Goal: Information Seeking & Learning: Learn about a topic

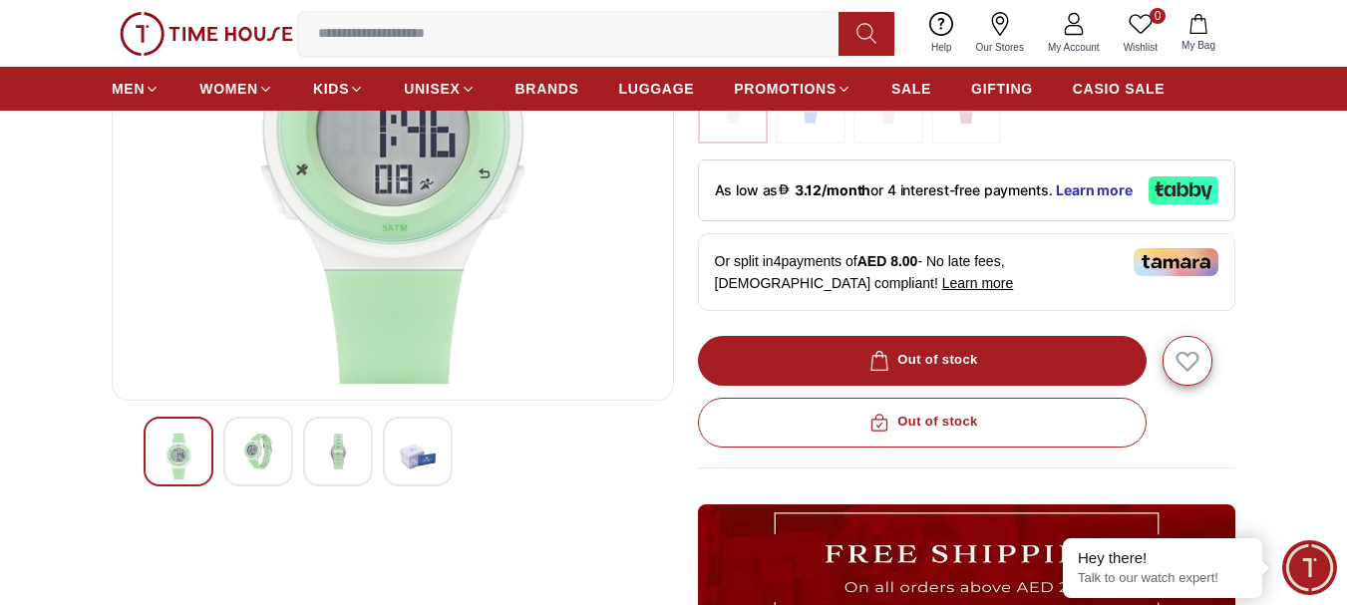
scroll to position [293, 0]
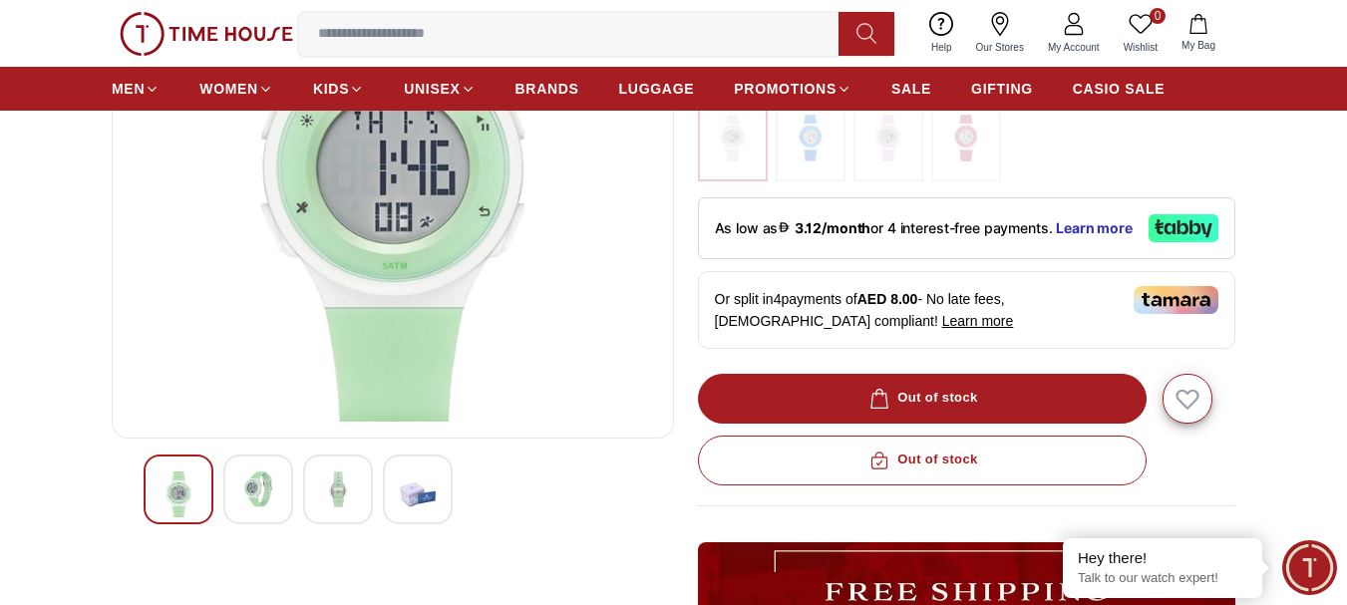
click at [279, 489] on div at bounding box center [258, 490] width 70 height 70
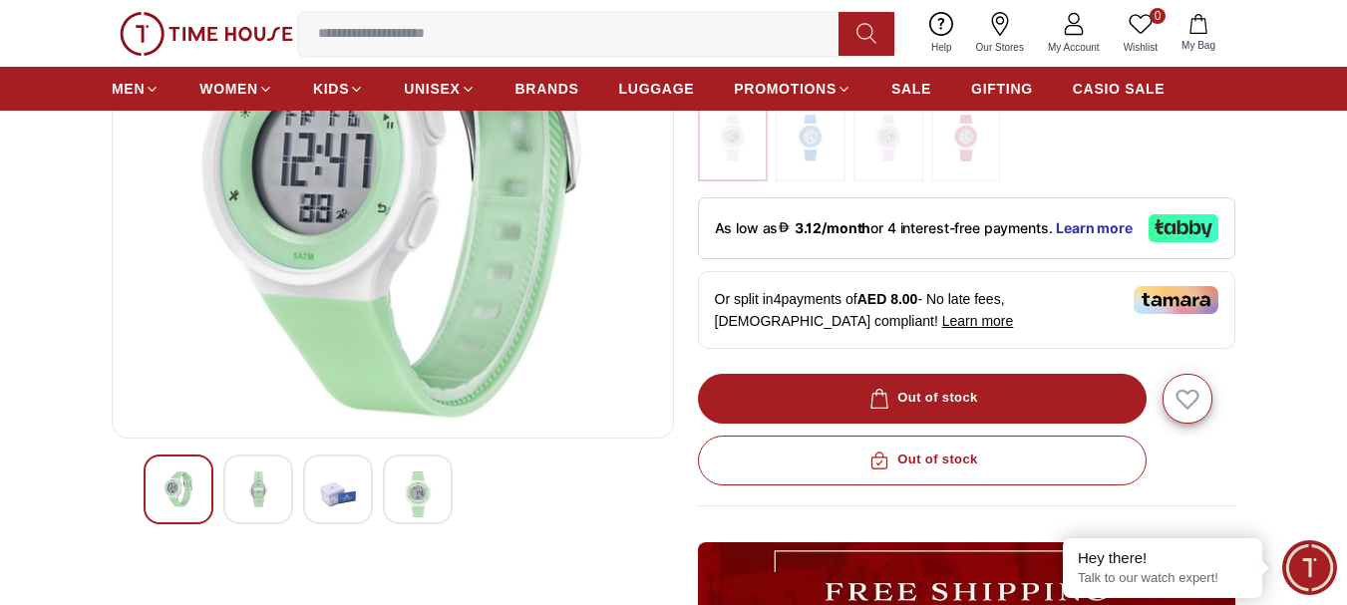
click at [259, 487] on img at bounding box center [258, 490] width 36 height 36
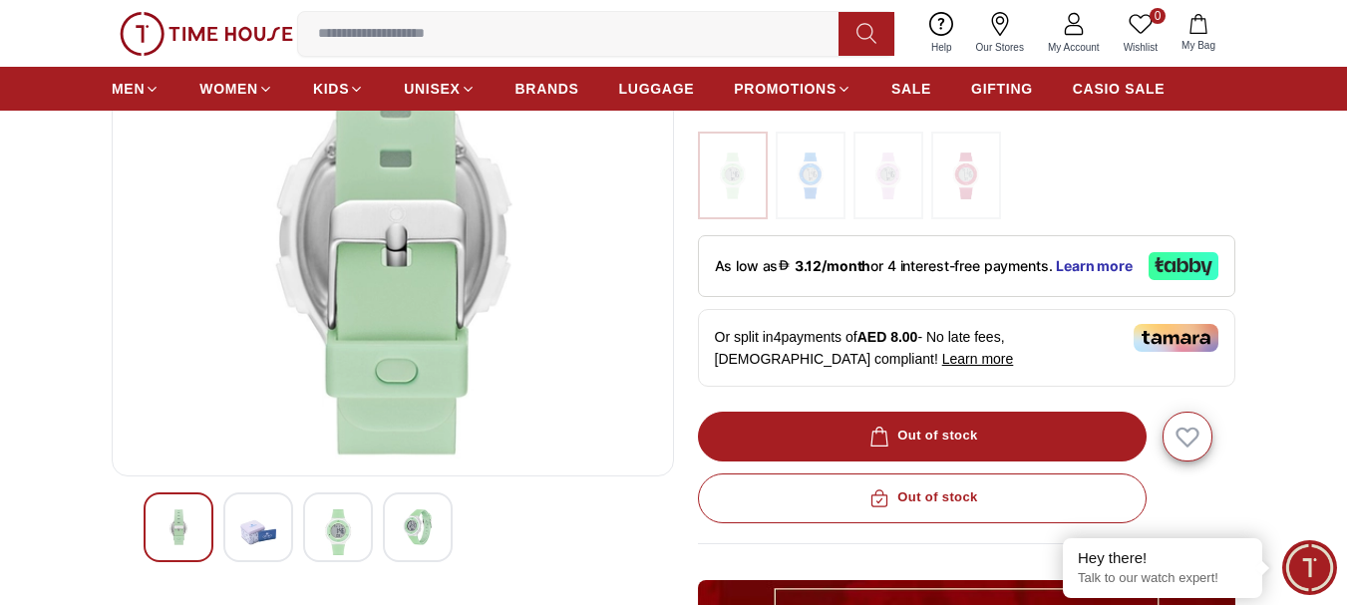
scroll to position [267, 0]
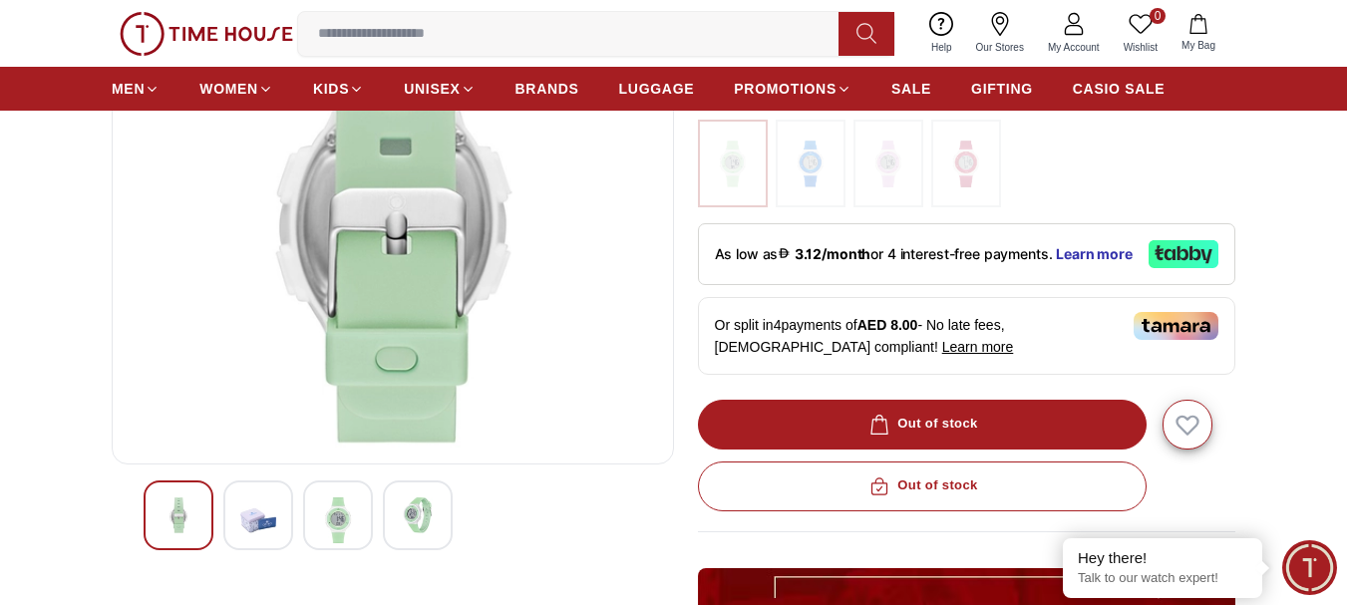
click at [255, 522] on img at bounding box center [258, 521] width 36 height 46
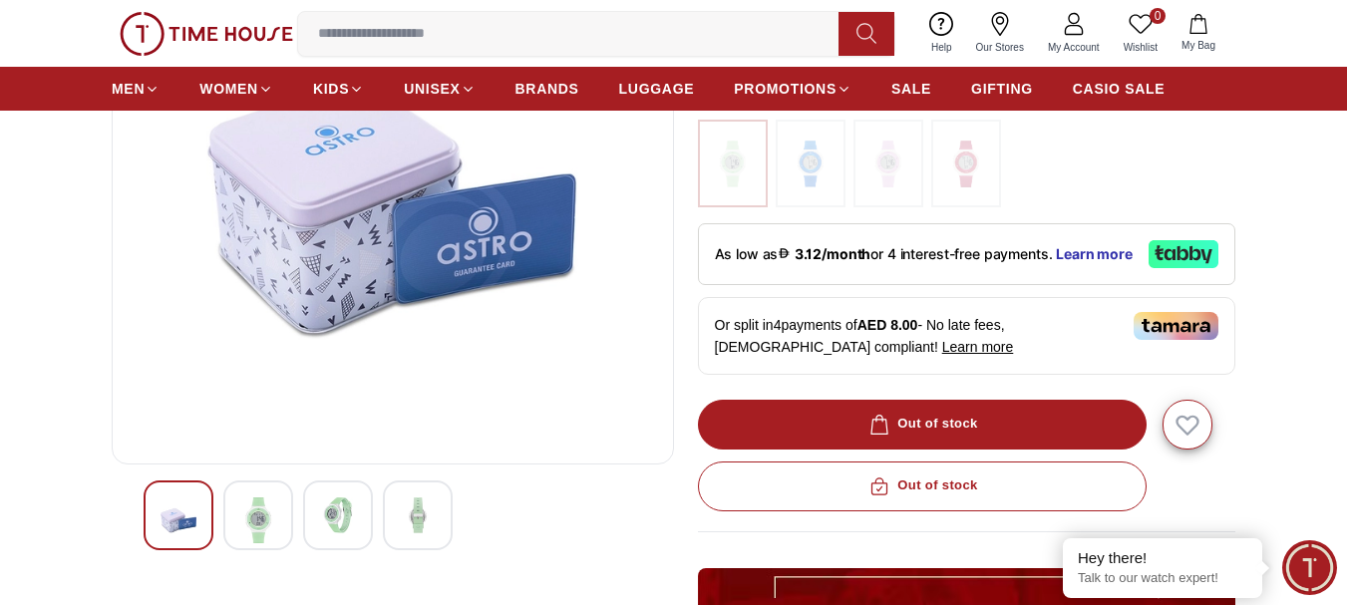
click at [255, 522] on img at bounding box center [258, 521] width 36 height 46
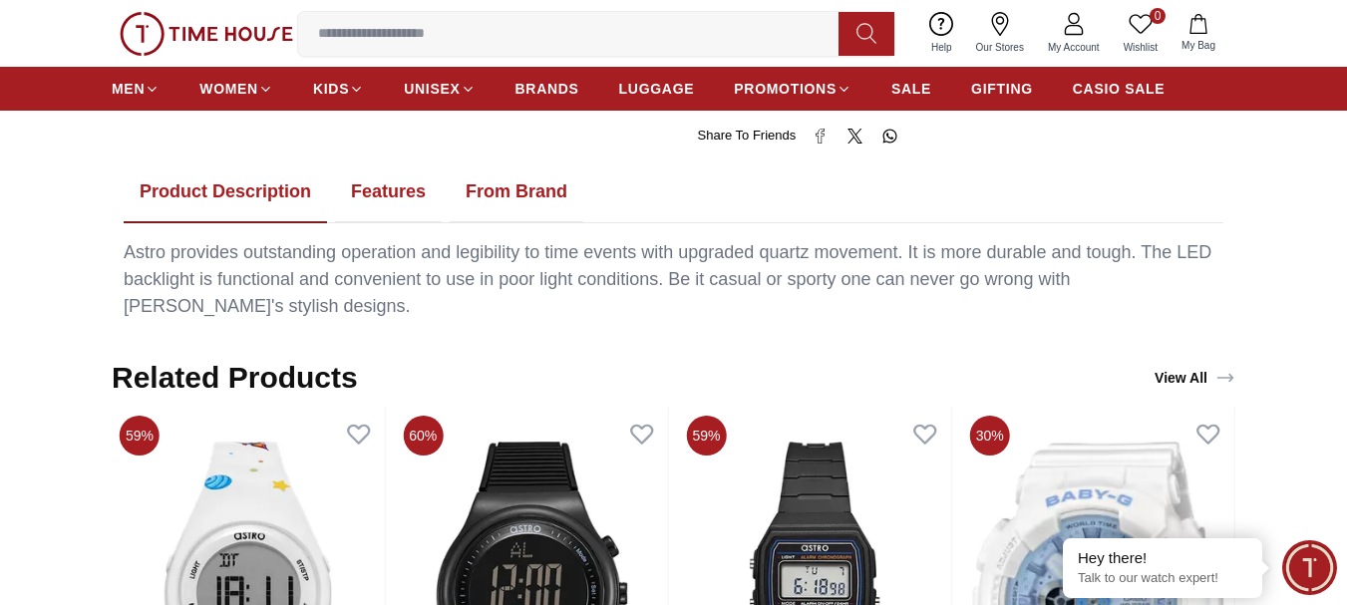
scroll to position [1146, 0]
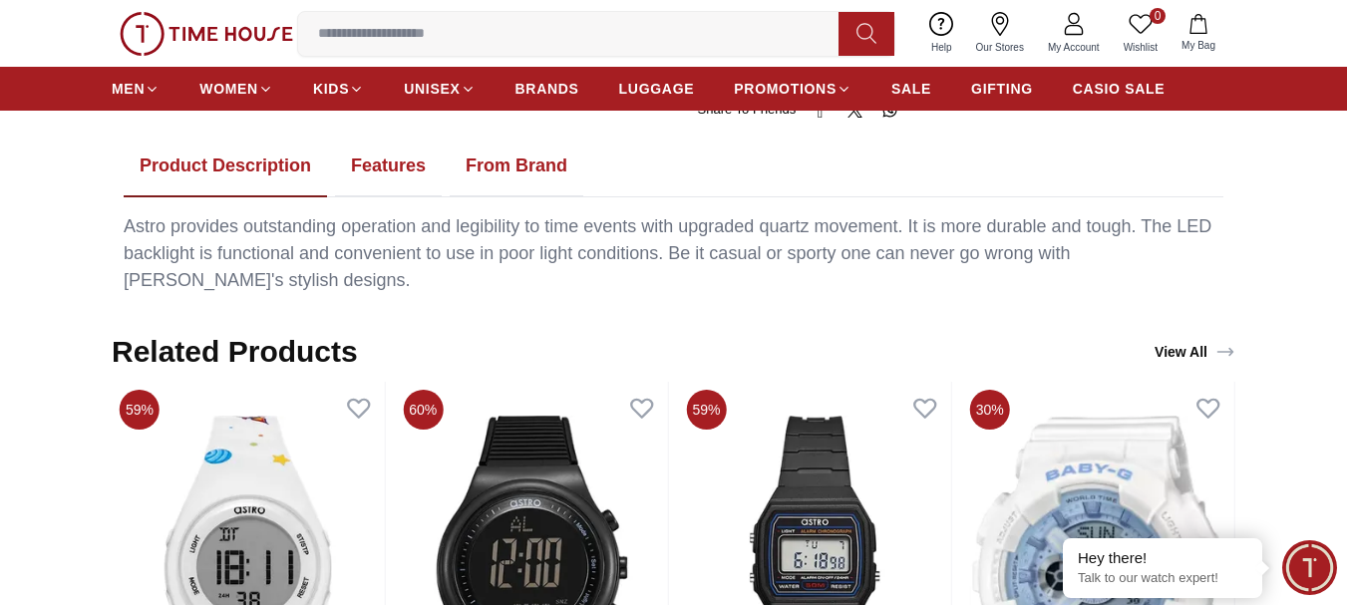
click at [366, 188] on button "Features" at bounding box center [388, 167] width 107 height 62
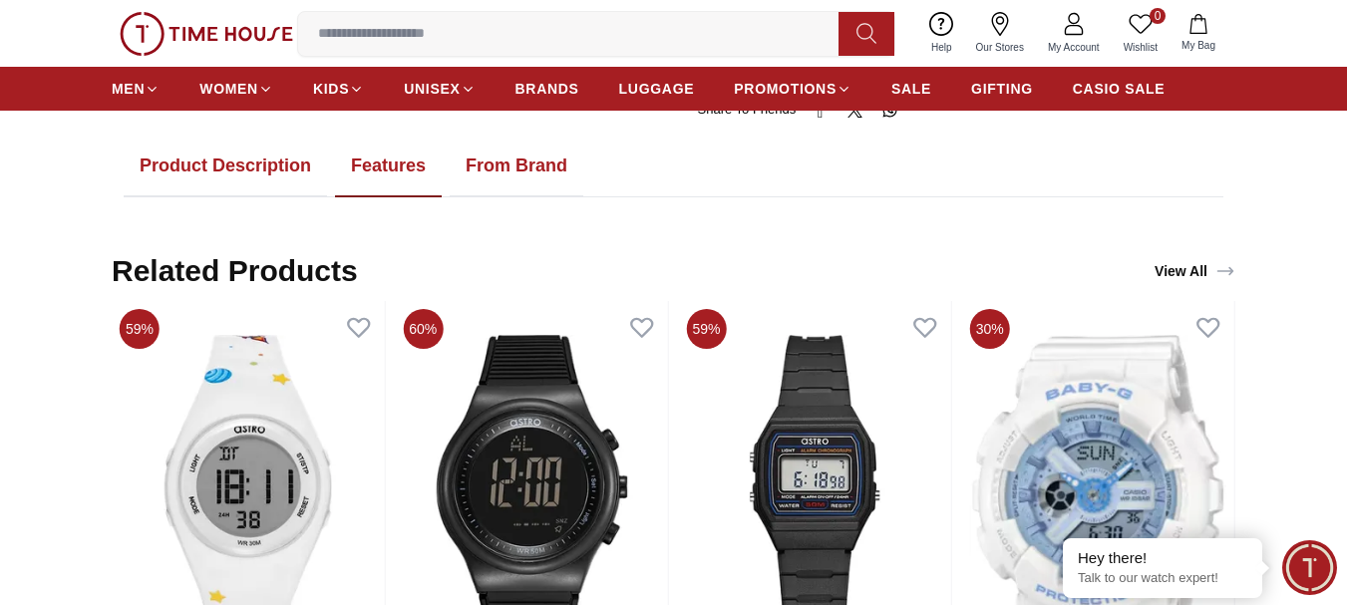
click at [511, 170] on button "From Brand" at bounding box center [517, 167] width 134 height 62
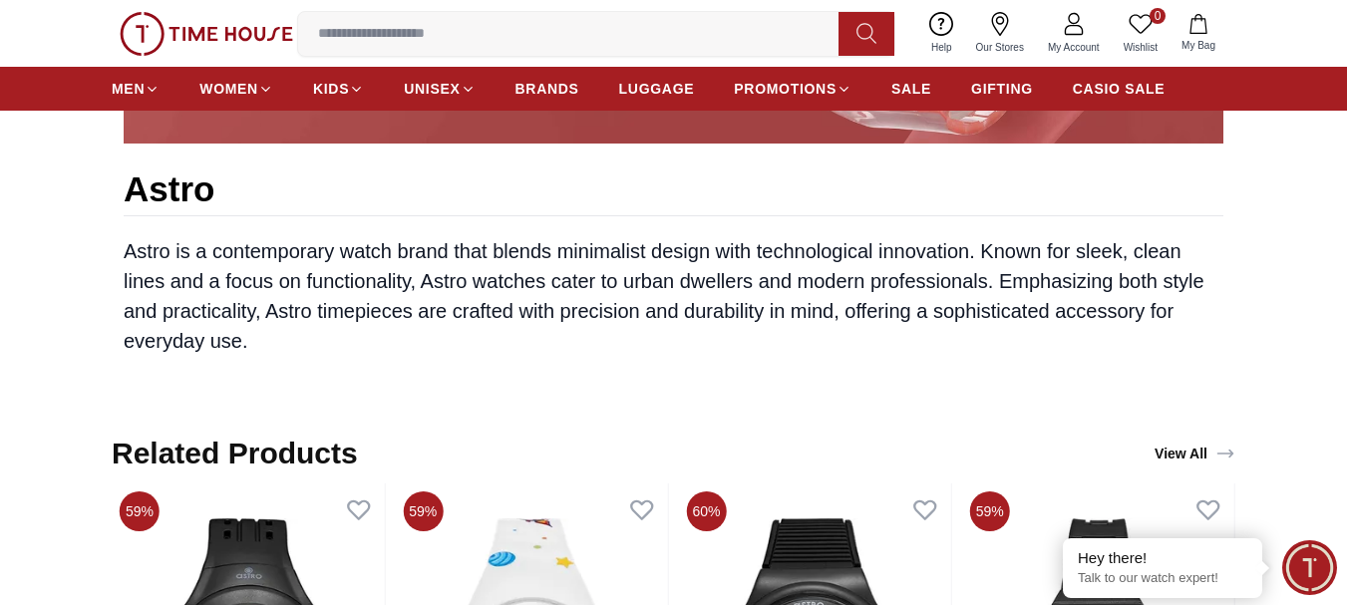
scroll to position [2100, 0]
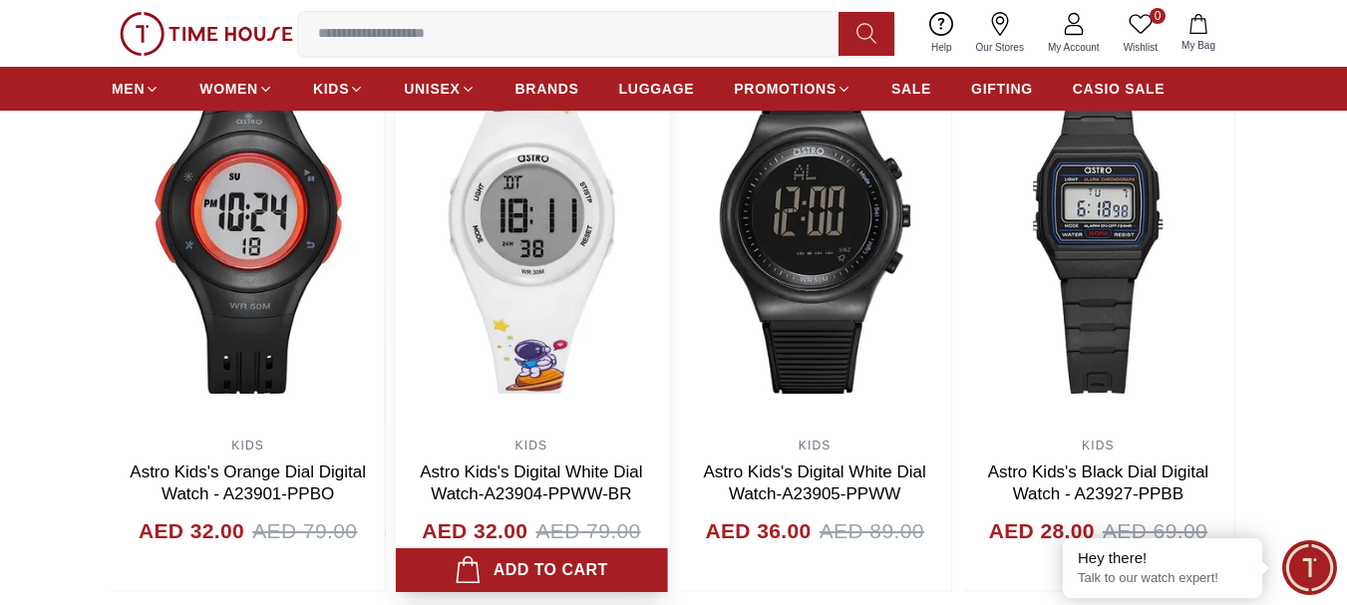
click at [602, 486] on link "Astro Kids's Digital White Dial Watch-A23904-PPWW-BR" at bounding box center [531, 483] width 222 height 41
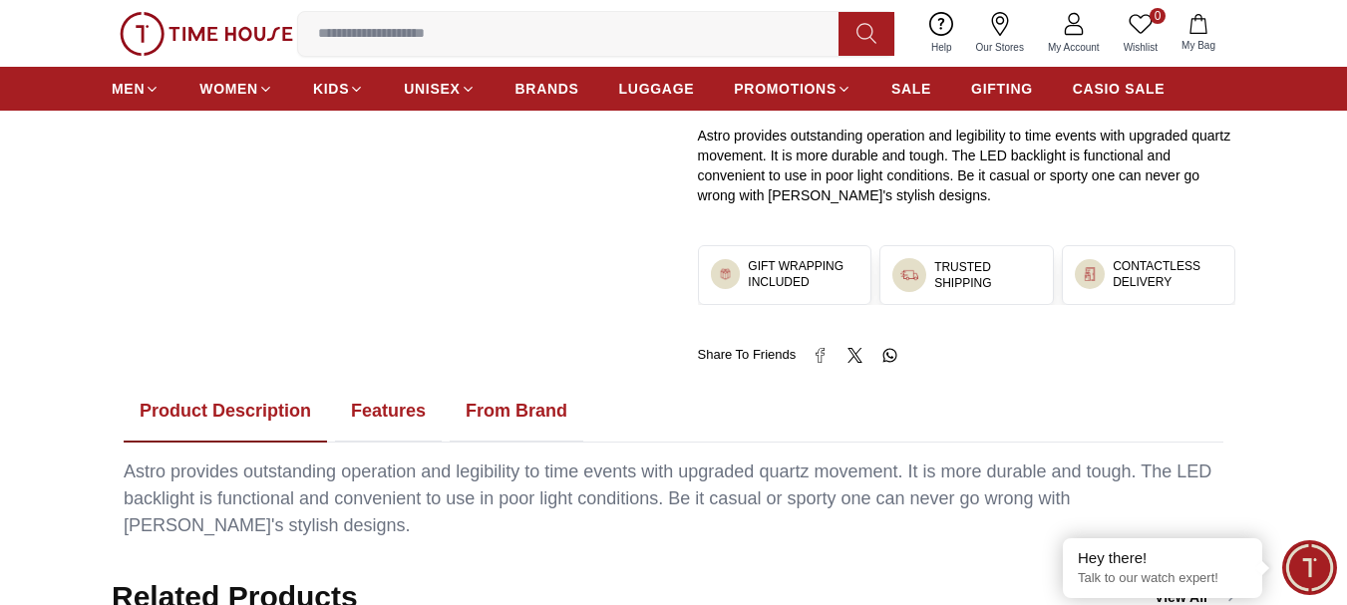
scroll to position [1020, 0]
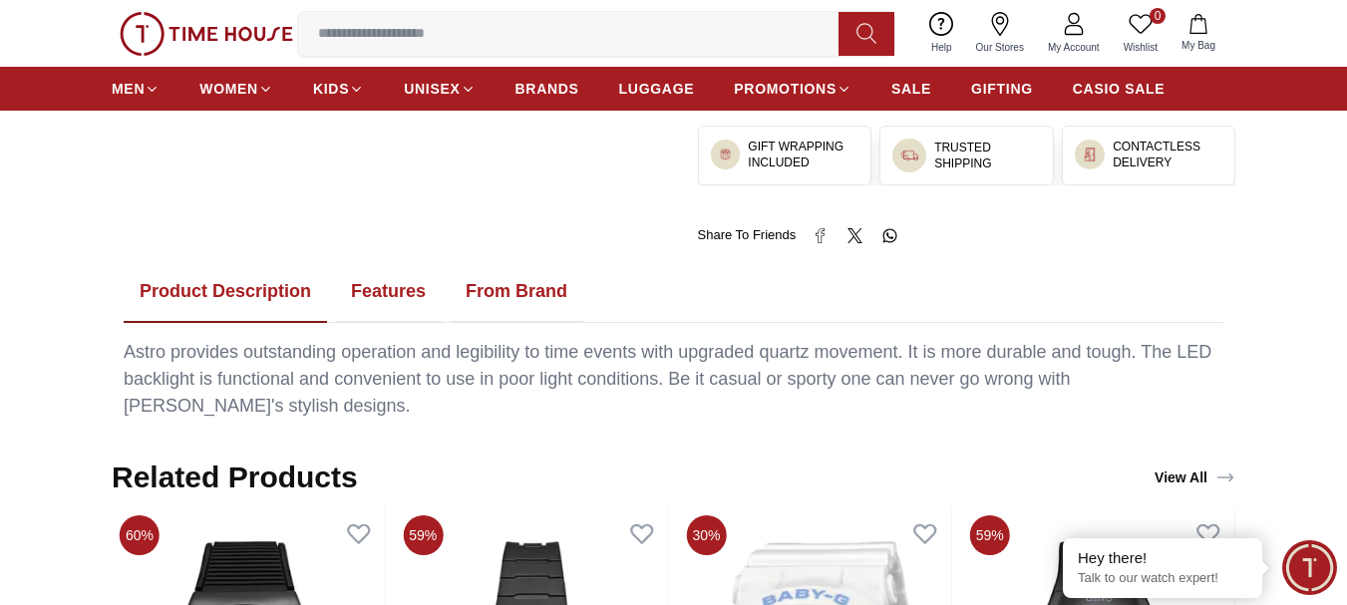
click at [378, 307] on button "Features" at bounding box center [388, 292] width 107 height 62
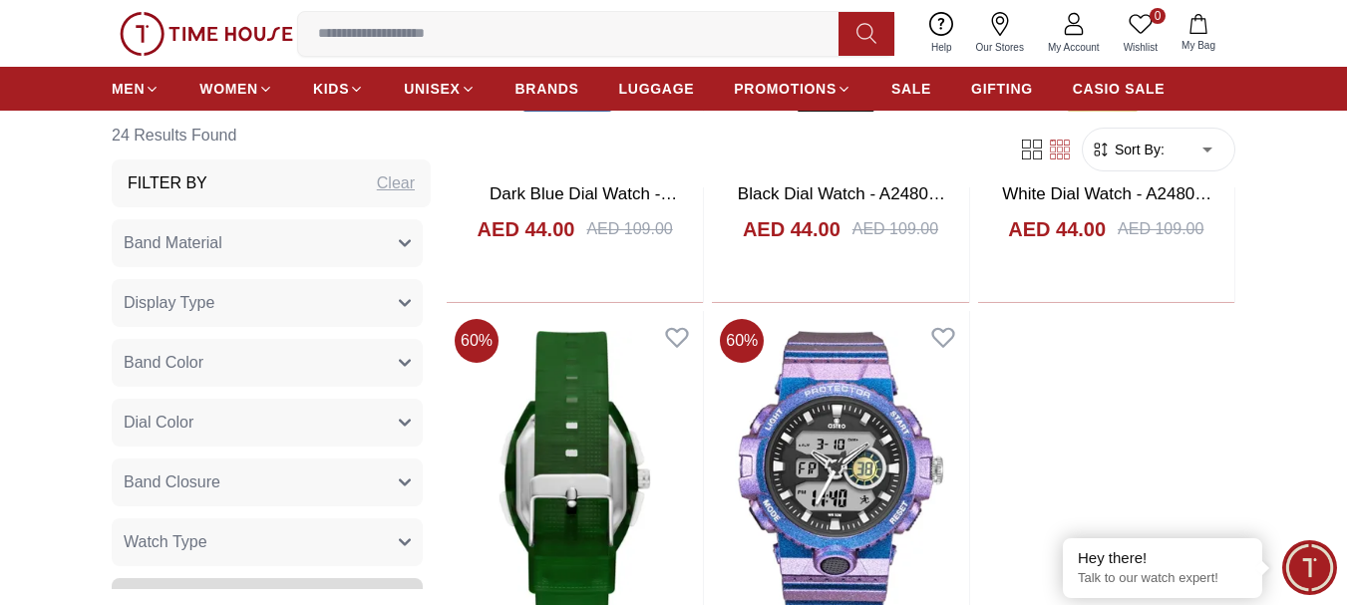
scroll to position [3792, 0]
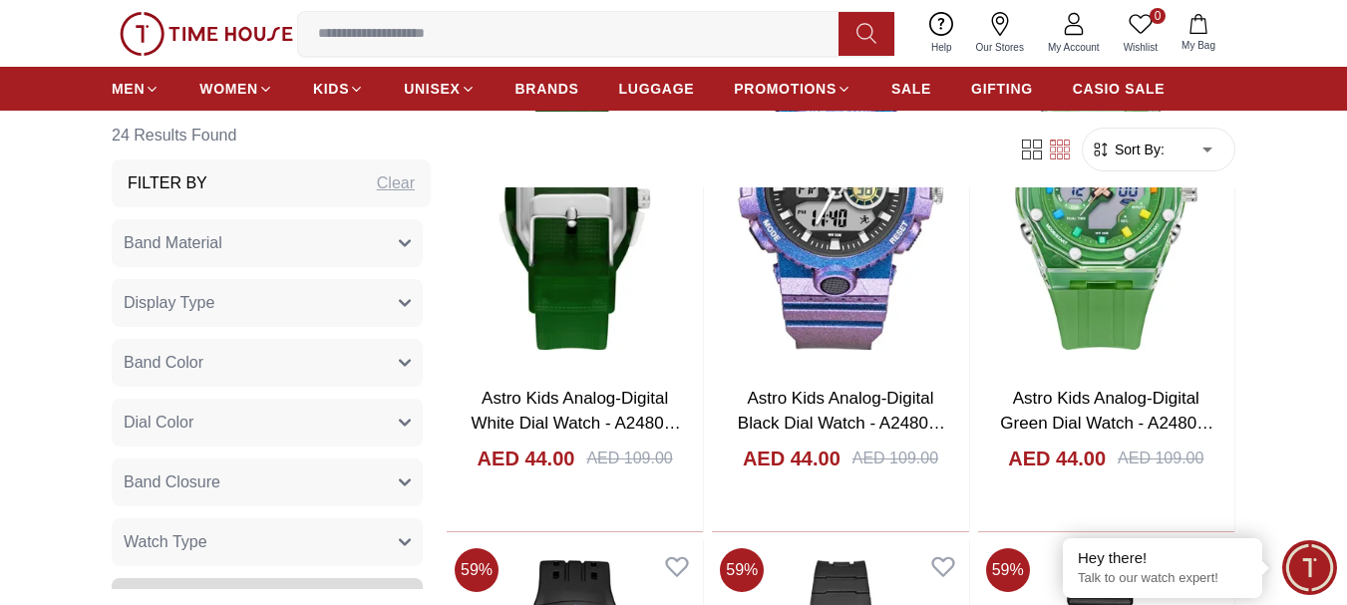
scroll to position [4044, 0]
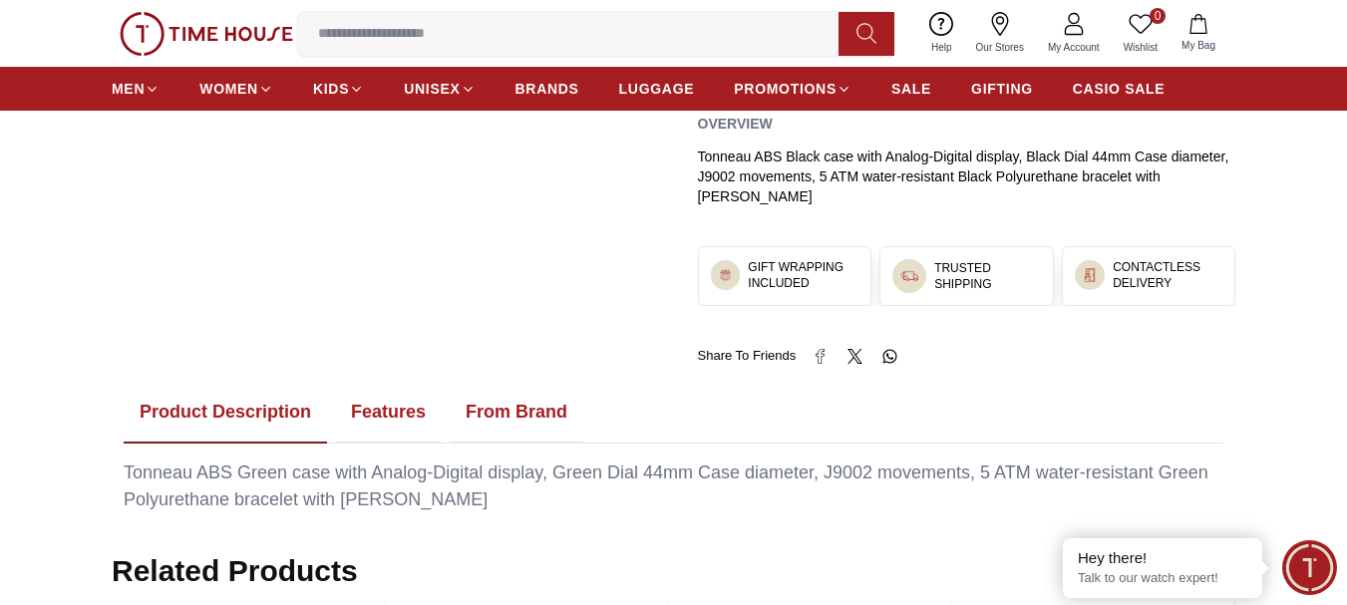
scroll to position [959, 0]
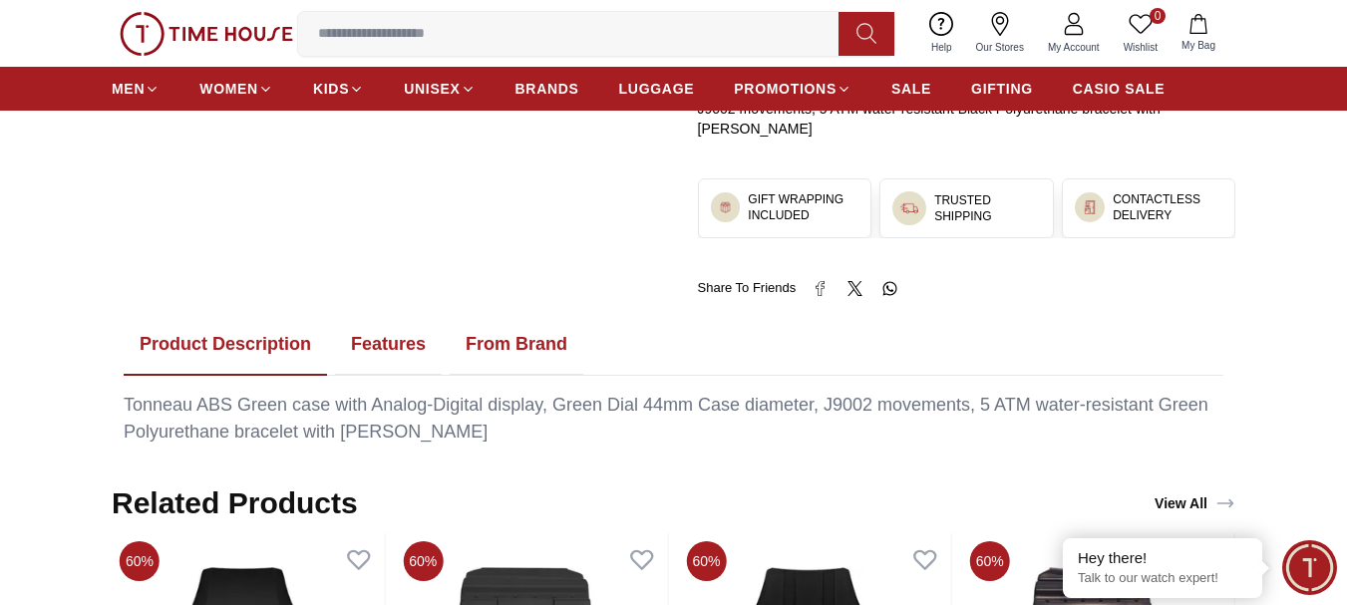
click at [388, 339] on button "Features" at bounding box center [388, 345] width 107 height 62
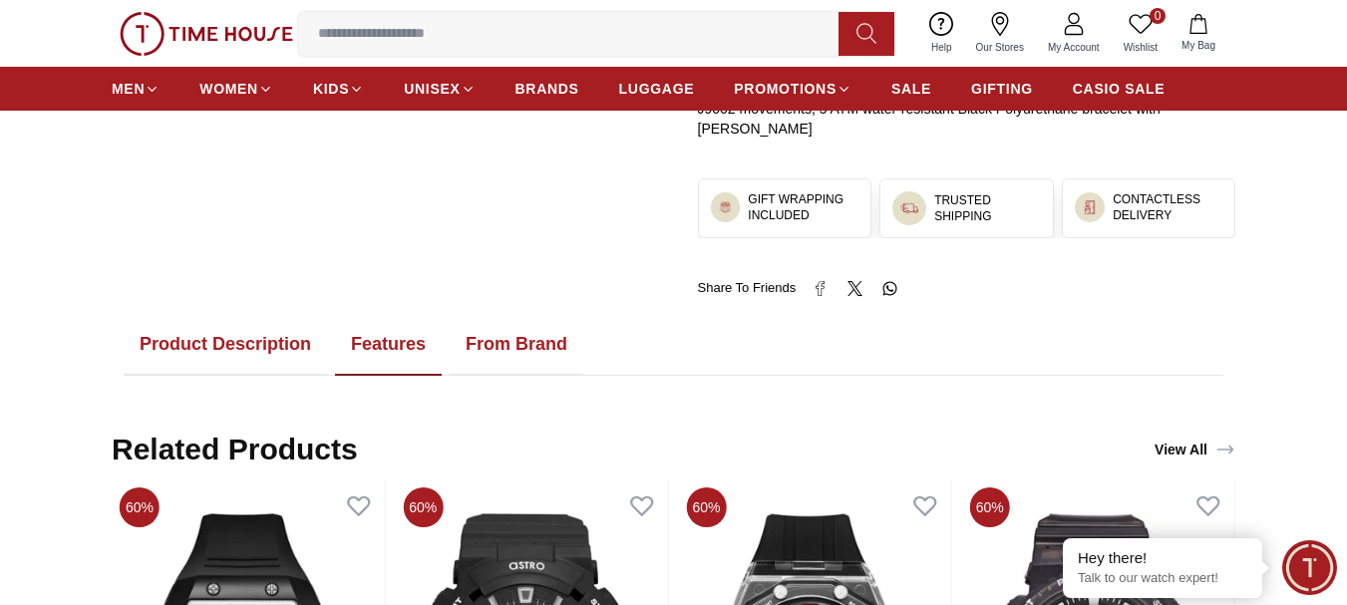
click at [574, 339] on button "From Brand" at bounding box center [517, 345] width 134 height 62
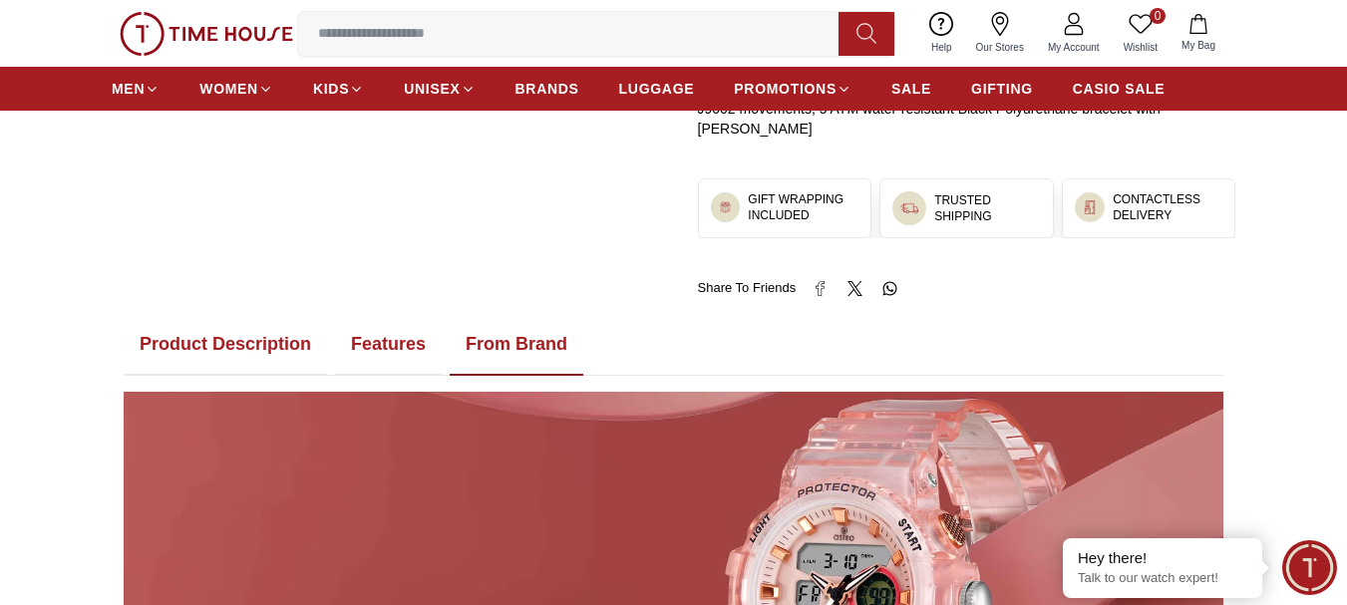
click at [305, 359] on button "Product Description" at bounding box center [225, 345] width 203 height 62
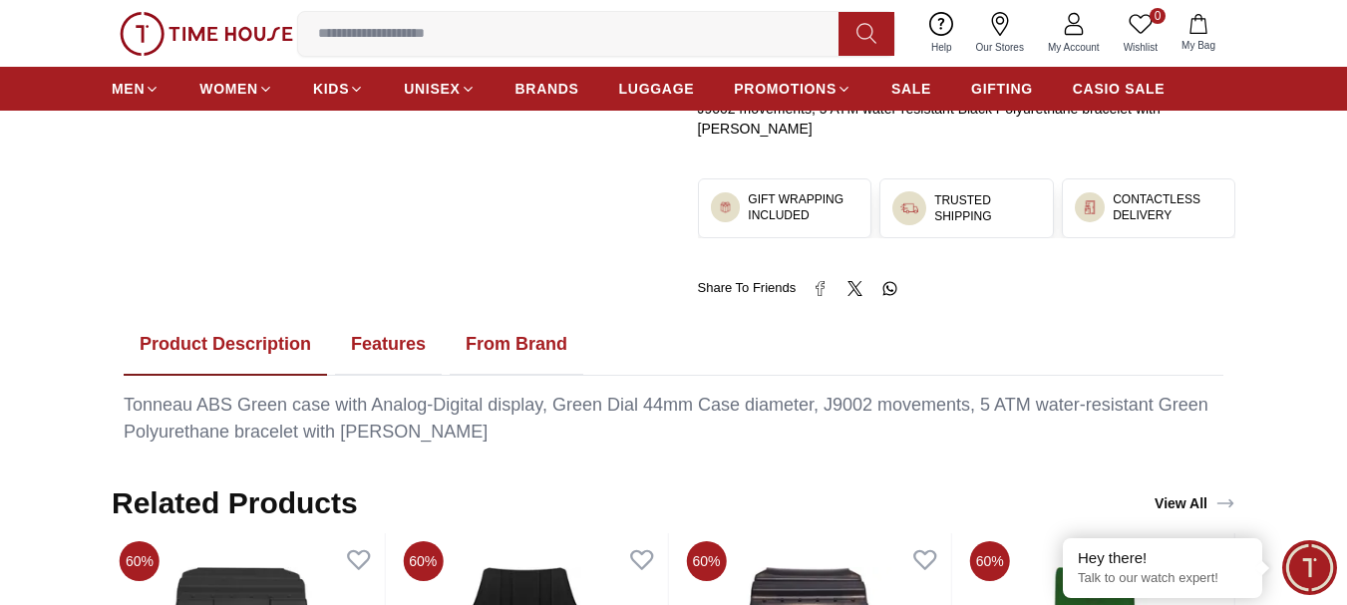
click at [384, 331] on button "Features" at bounding box center [388, 345] width 107 height 62
